Goal: Task Accomplishment & Management: Manage account settings

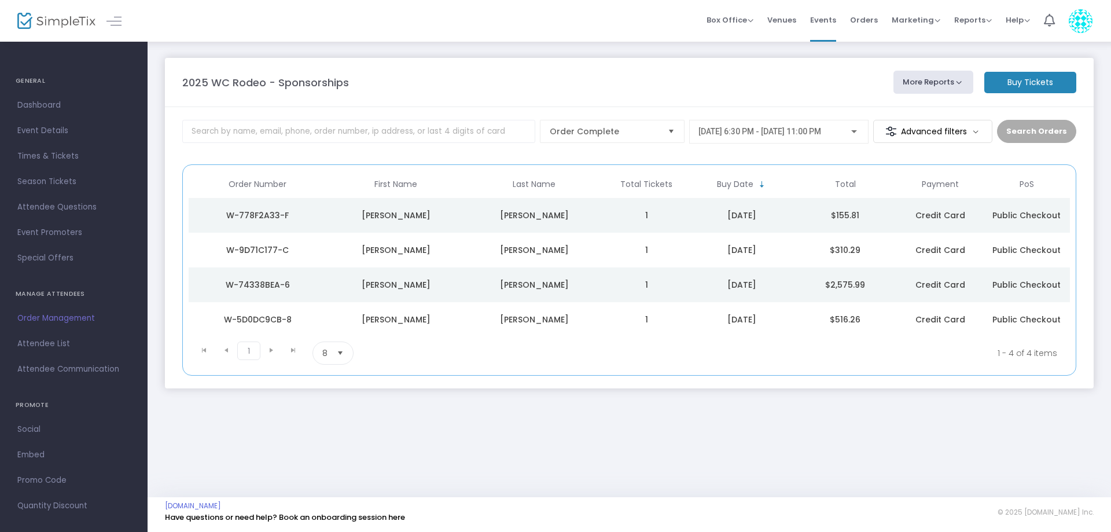
click at [607, 447] on div "2025 WC Rodeo - Sponsorships More Reports Export Sales Report Export Order List…" at bounding box center [630, 269] width 964 height 457
click at [535, 77] on div "2025 WC Rodeo - Sponsorships" at bounding box center [532, 83] width 711 height 16
